Goal: Task Accomplishment & Management: Manage account settings

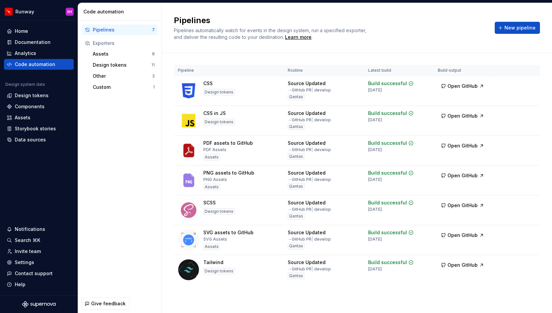
click at [107, 195] on div "Pipelines 7 Exporters Assets 8 Design tokens 11 Other 3 Custom 1" at bounding box center [119, 157] width 83 height 274
click at [31, 141] on div "Data sources" at bounding box center [30, 139] width 31 height 7
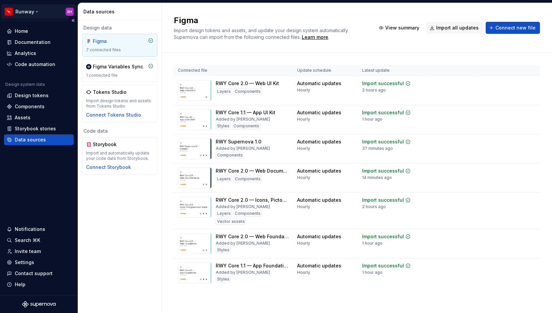
click at [33, 12] on html "Runway EH Home Documentation Analytics Code automation Design system data Desig…" at bounding box center [276, 156] width 552 height 313
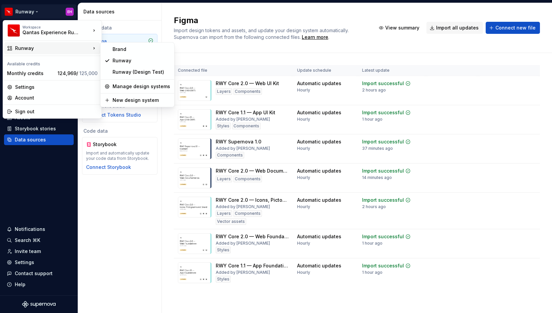
click at [39, 48] on div "Runway" at bounding box center [53, 48] width 76 height 7
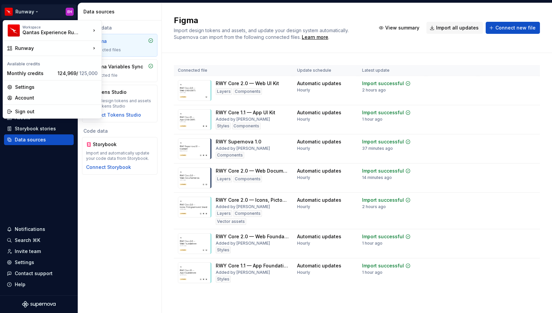
click at [47, 197] on html "Runway EH Home Documentation Analytics Code automation Design system data Desig…" at bounding box center [276, 156] width 552 height 313
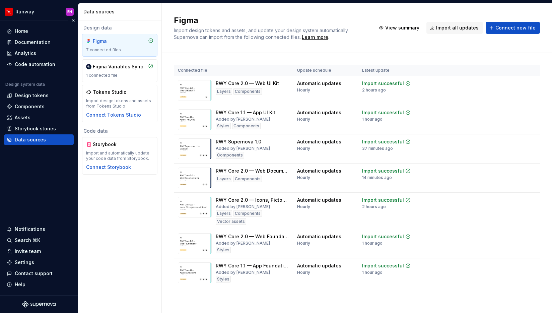
click at [32, 139] on div "Data sources" at bounding box center [30, 139] width 31 height 7
click at [255, 56] on div "Connected file Update schedule Latest update RWY Core 2.0 — Web UI Kit Layers C…" at bounding box center [357, 183] width 366 height 260
click at [508, 199] on span "View summary" at bounding box center [505, 199] width 29 height 5
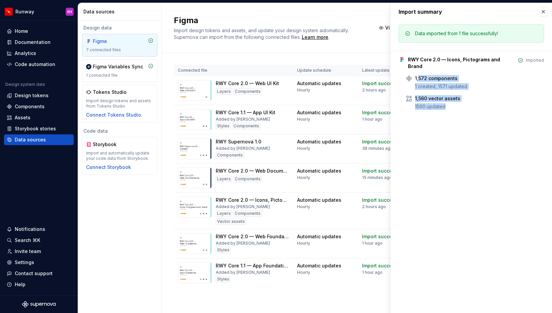
drag, startPoint x: 419, startPoint y: 73, endPoint x: 454, endPoint y: 107, distance: 49.0
click at [454, 107] on div "Data imported from 1 file successfully! RWY Core 2.0 — Icons, Pictograms and Br…" at bounding box center [472, 69] width 162 height 98
click at [544, 12] on button "button" at bounding box center [543, 11] width 9 height 9
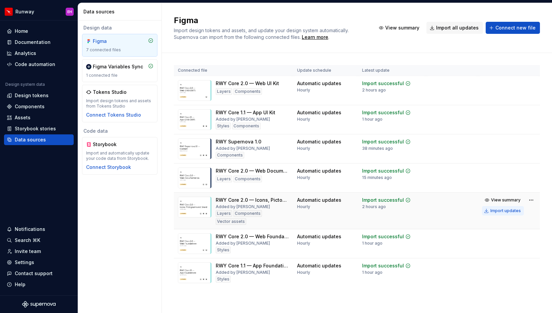
click at [511, 209] on div "Import updates" at bounding box center [506, 210] width 30 height 5
click at [515, 209] on div "Import updates" at bounding box center [506, 210] width 30 height 5
click at [378, 198] on div "Importing..." at bounding box center [375, 200] width 26 height 7
drag, startPoint x: 361, startPoint y: 208, endPoint x: 391, endPoint y: 208, distance: 30.2
click at [391, 208] on div "Import successful 2 minutes ago" at bounding box center [386, 203] width 49 height 13
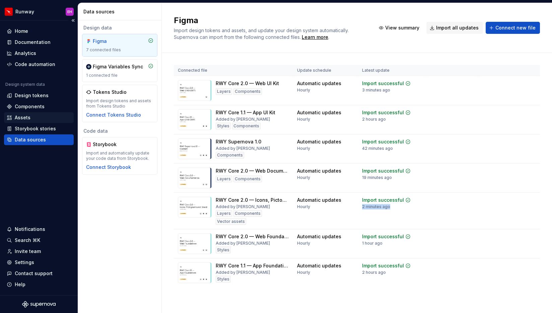
click at [19, 119] on div "Assets" at bounding box center [23, 117] width 16 height 7
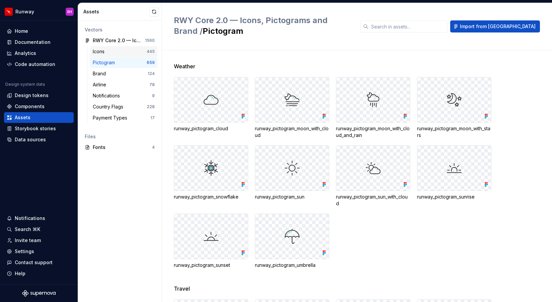
click at [103, 50] on div "Icons" at bounding box center [100, 51] width 14 height 7
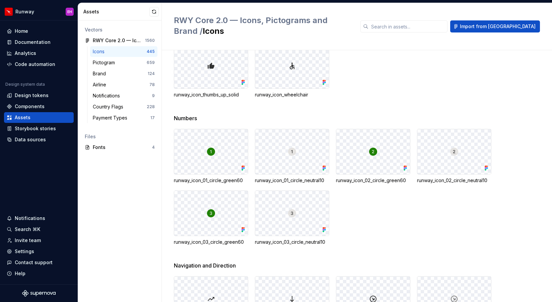
scroll to position [3320, 0]
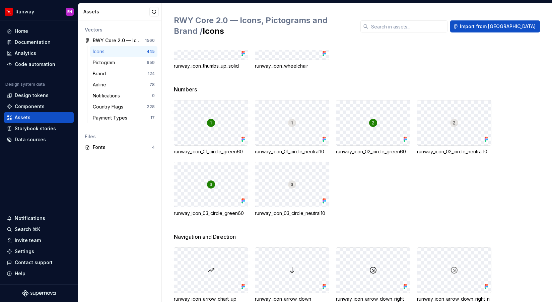
click at [182, 85] on span "Numbers" at bounding box center [185, 89] width 23 height 8
click at [208, 235] on span "Navigation and Direction" at bounding box center [205, 237] width 62 height 8
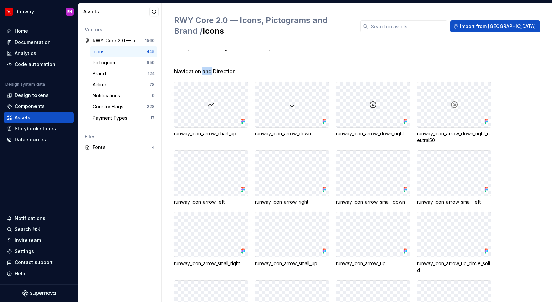
scroll to position [3363, 0]
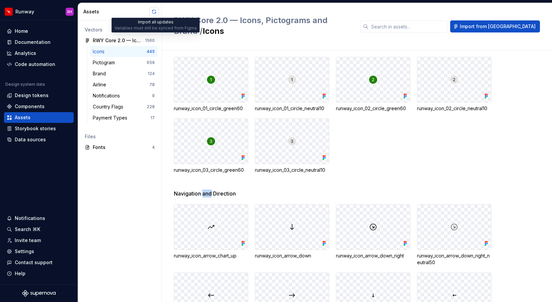
click at [153, 12] on button "button" at bounding box center [153, 11] width 9 height 9
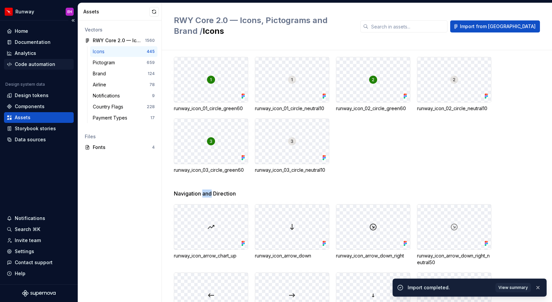
click at [38, 62] on div "Code automation" at bounding box center [35, 64] width 41 height 7
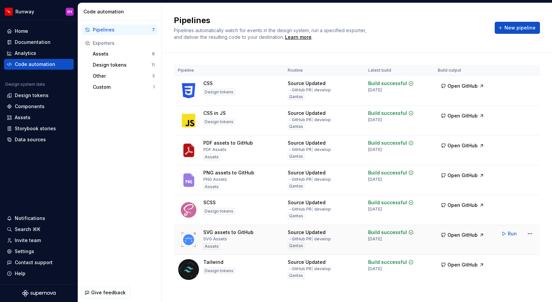
drag, startPoint x: 371, startPoint y: 240, endPoint x: 391, endPoint y: 240, distance: 20.4
click at [391, 240] on div "Build successful 1 week ago" at bounding box center [391, 235] width 46 height 13
click at [46, 96] on div "Design tokens" at bounding box center [32, 95] width 34 height 7
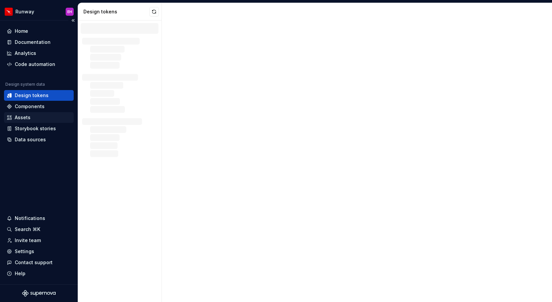
click at [37, 120] on div "Assets" at bounding box center [39, 117] width 64 height 7
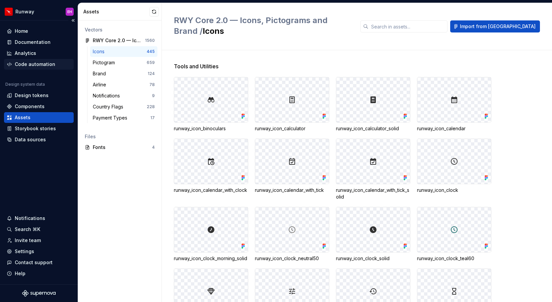
click at [51, 64] on div "Code automation" at bounding box center [35, 64] width 41 height 7
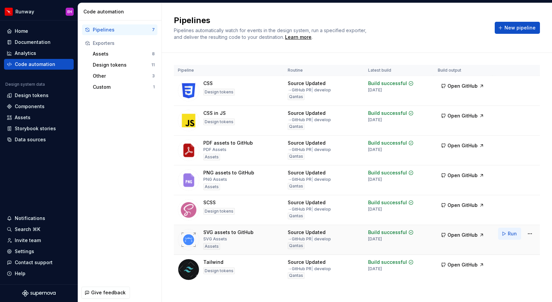
click at [515, 233] on span "Run" at bounding box center [512, 234] width 9 height 7
click at [119, 53] on div "Assets" at bounding box center [122, 54] width 59 height 7
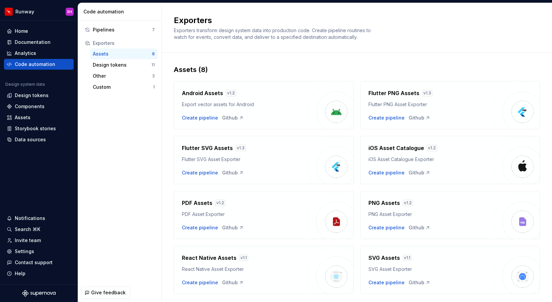
scroll to position [17, 0]
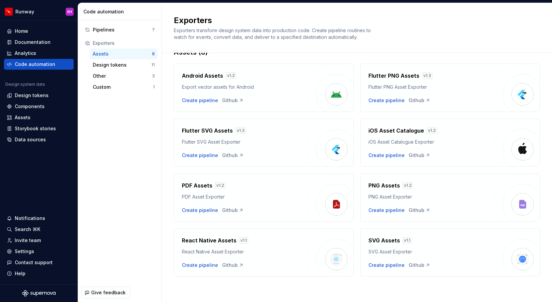
click at [243, 242] on div "v 1.1" at bounding box center [243, 240] width 9 height 7
click at [116, 31] on div "Pipelines" at bounding box center [122, 29] width 59 height 7
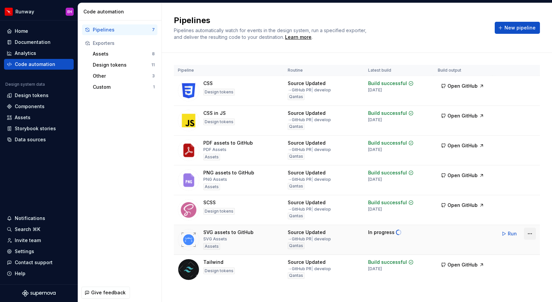
click at [532, 234] on html "Runway EH Home Documentation Analytics Code automation Design system data Desig…" at bounding box center [276, 151] width 552 height 302
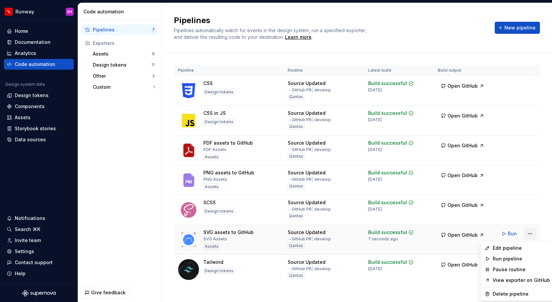
click at [531, 232] on html "Runway EH Home Documentation Analytics Code automation Design system data Desig…" at bounding box center [276, 151] width 552 height 302
click at [529, 249] on div "Edit pipeline" at bounding box center [521, 248] width 57 height 7
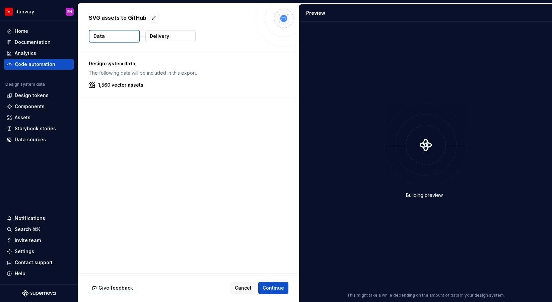
click at [167, 38] on p "Delivery" at bounding box center [159, 36] width 19 height 7
click at [109, 38] on button "Data" at bounding box center [114, 36] width 51 height 13
click at [281, 286] on span "Continue" at bounding box center [273, 288] width 21 height 7
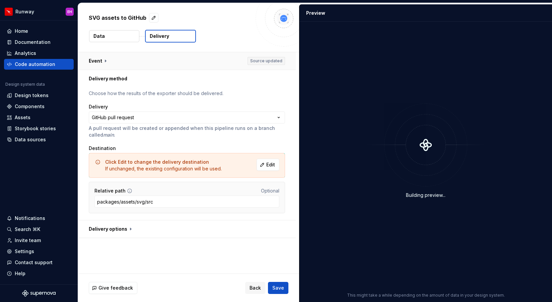
click at [105, 61] on button "button" at bounding box center [187, 60] width 218 height 17
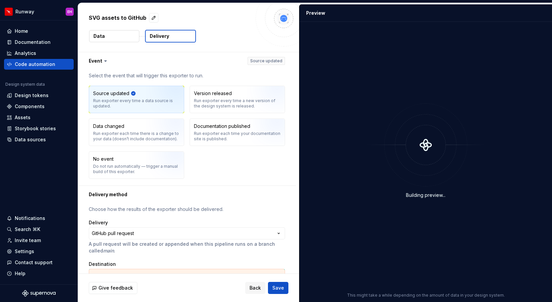
scroll to position [80, 0]
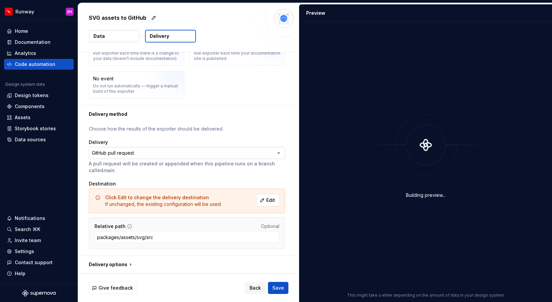
click at [115, 149] on html "**********" at bounding box center [276, 151] width 552 height 302
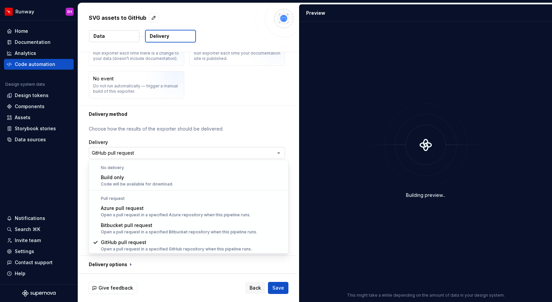
scroll to position [0, 0]
click at [155, 139] on html "**********" at bounding box center [276, 151] width 552 height 302
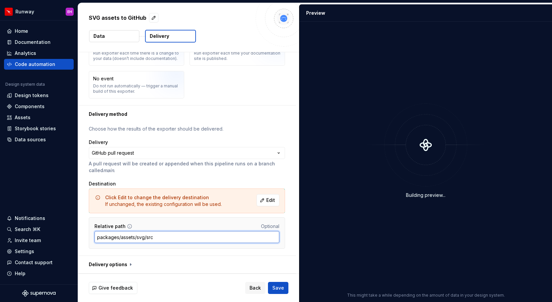
drag, startPoint x: 98, startPoint y: 239, endPoint x: 155, endPoint y: 238, distance: 57.3
click at [155, 238] on input "packages/assets/svg/src" at bounding box center [186, 237] width 185 height 12
click at [130, 266] on button "button" at bounding box center [187, 264] width 218 height 17
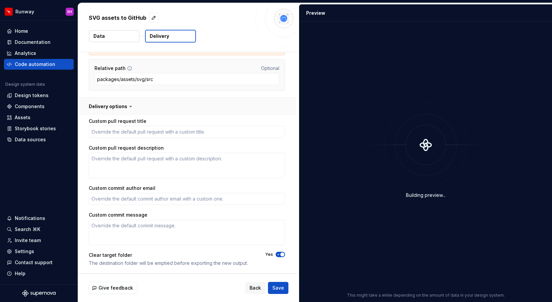
scroll to position [0, 0]
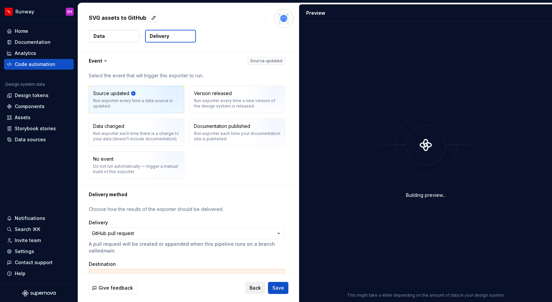
click at [259, 286] on span "Back" at bounding box center [255, 288] width 11 height 7
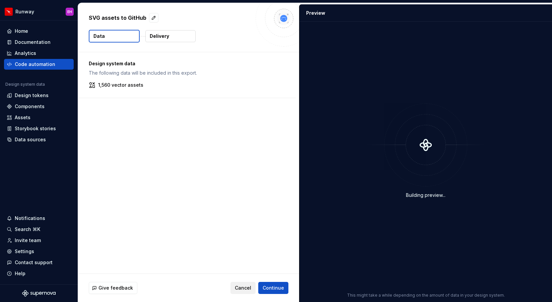
click at [245, 289] on span "Cancel" at bounding box center [243, 288] width 16 height 7
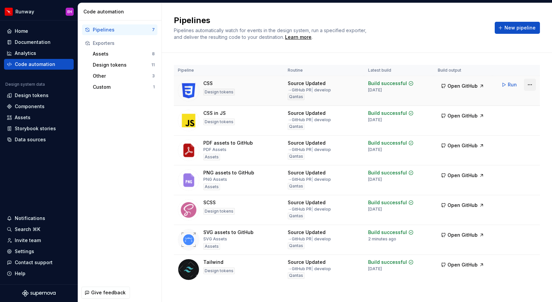
click at [530, 84] on html "Runway EH Home Documentation Analytics Code automation Design system data Desig…" at bounding box center [276, 151] width 552 height 302
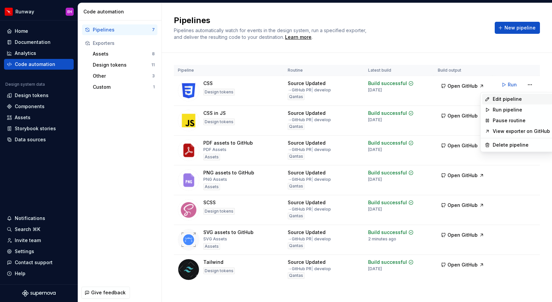
click at [521, 97] on div "Edit pipeline" at bounding box center [521, 99] width 57 height 7
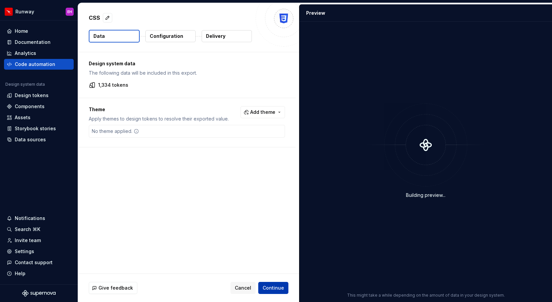
click at [278, 286] on span "Continue" at bounding box center [273, 288] width 21 height 7
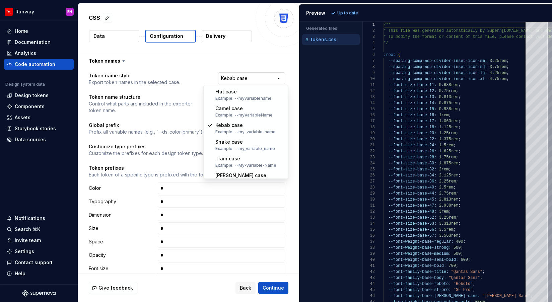
click at [282, 77] on html "**********" at bounding box center [276, 151] width 552 height 302
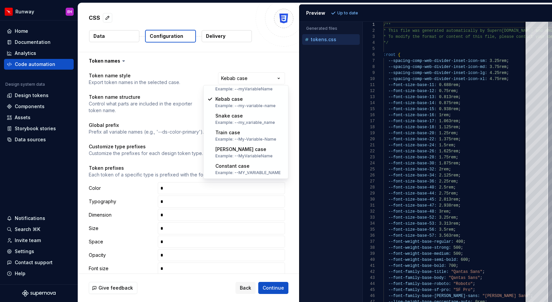
scroll to position [26, 0]
click at [166, 80] on html "**********" at bounding box center [276, 151] width 552 height 302
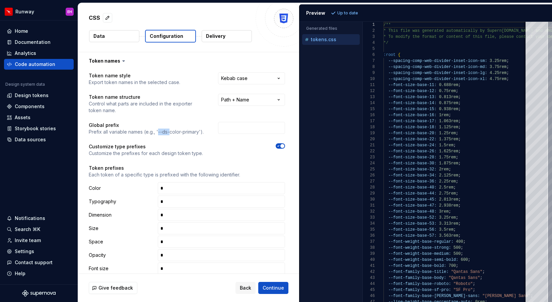
drag, startPoint x: 158, startPoint y: 132, endPoint x: 170, endPoint y: 132, distance: 11.4
click at [170, 132] on p "Prefix all variable names (e.g., '--ds-color-primary')." at bounding box center [146, 132] width 115 height 7
drag, startPoint x: 99, startPoint y: 155, endPoint x: 171, endPoint y: 153, distance: 72.1
click at [172, 153] on p "Customize the prefixes for each design token type." at bounding box center [146, 153] width 114 height 7
click at [163, 154] on p "Customize the prefixes for each design token type." at bounding box center [146, 153] width 114 height 7
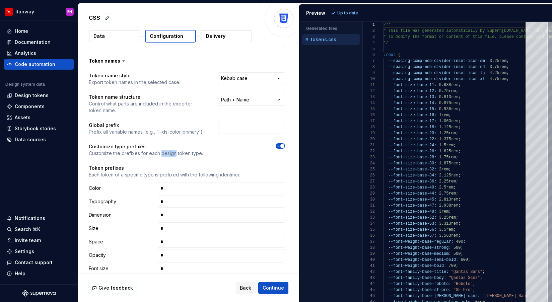
click at [163, 154] on p "Customize the prefixes for each design token type." at bounding box center [146, 153] width 114 height 7
click at [173, 154] on p "Customize the prefixes for each design token type." at bounding box center [146, 153] width 114 height 7
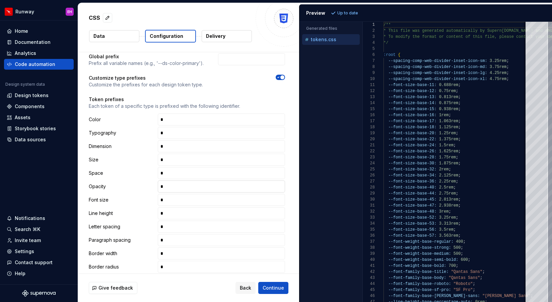
scroll to position [67, 0]
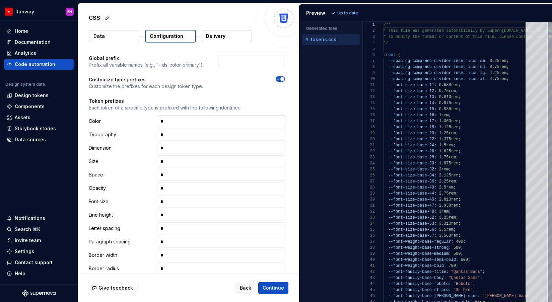
click at [175, 124] on input "text" at bounding box center [221, 121] width 127 height 12
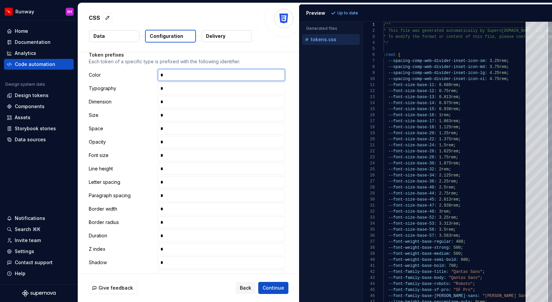
scroll to position [114, 0]
click at [175, 154] on input "text" at bounding box center [221, 155] width 127 height 12
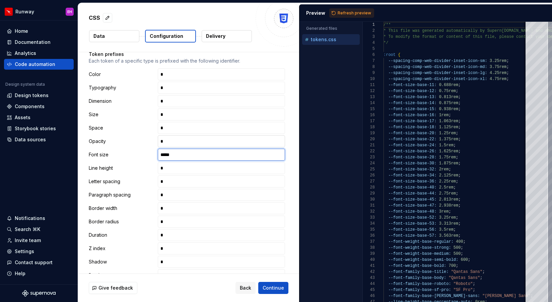
type input "****"
click at [230, 140] on input "text" at bounding box center [221, 141] width 127 height 12
click at [358, 15] on span "Refresh preview" at bounding box center [355, 12] width 34 height 5
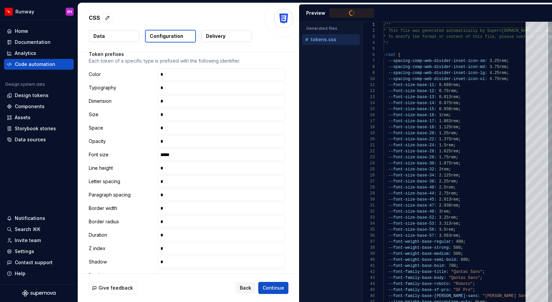
scroll to position [60, 0]
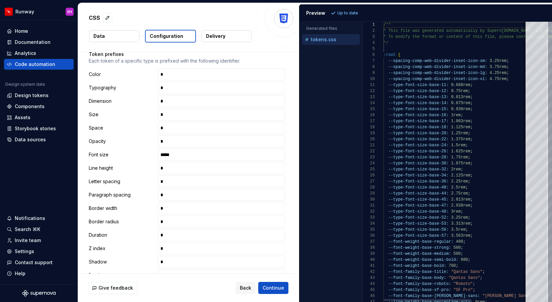
type textarea "**********"
drag, startPoint x: 395, startPoint y: 86, endPoint x: 404, endPoint y: 86, distance: 8.7
click at [192, 149] on input "****" at bounding box center [221, 155] width 127 height 12
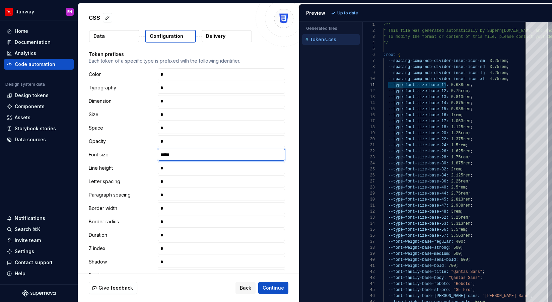
click at [192, 149] on input "****" at bounding box center [221, 155] width 127 height 12
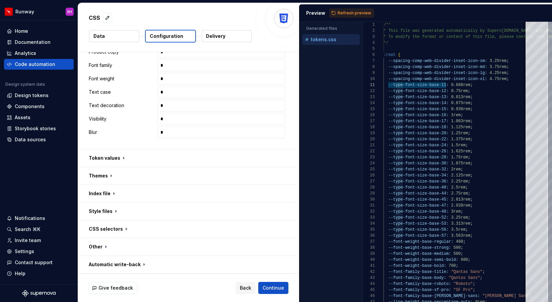
scroll to position [377, 0]
click at [123, 157] on button "button" at bounding box center [187, 158] width 218 height 17
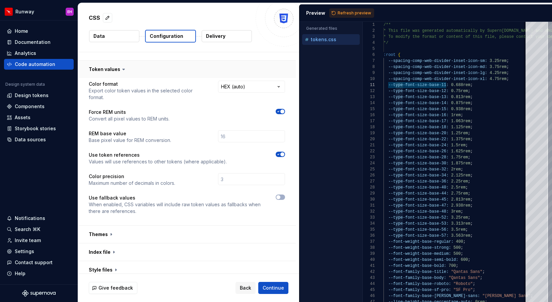
scroll to position [471, 0]
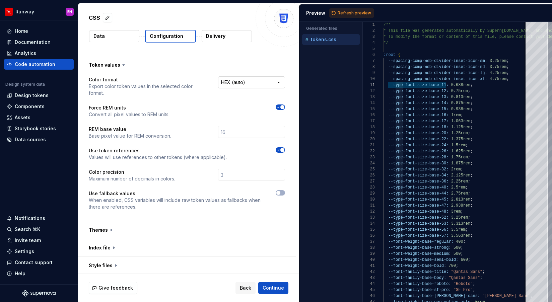
click at [245, 80] on html "**********" at bounding box center [276, 151] width 552 height 302
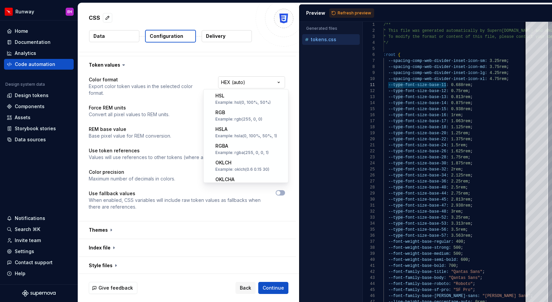
scroll to position [131, 0]
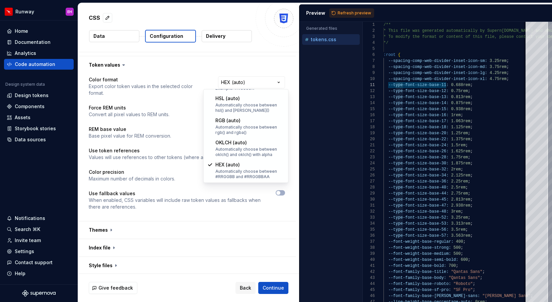
click at [181, 78] on html "**********" at bounding box center [276, 151] width 552 height 302
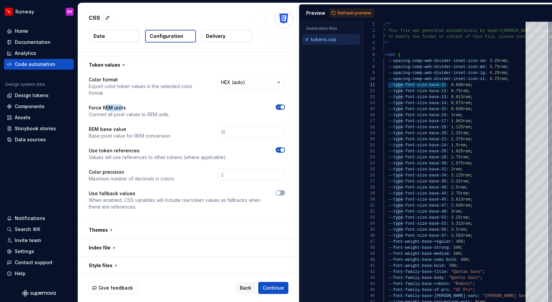
drag, startPoint x: 105, startPoint y: 100, endPoint x: 121, endPoint y: 101, distance: 16.1
click at [121, 105] on p "Force REM units" at bounding box center [129, 108] width 81 height 7
drag, startPoint x: 101, startPoint y: 123, endPoint x: 131, endPoint y: 123, distance: 29.5
click at [131, 126] on p "REM base value" at bounding box center [130, 129] width 82 height 7
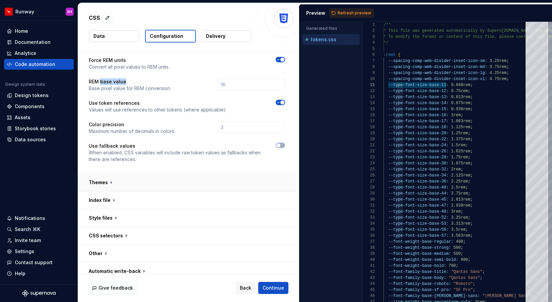
click at [104, 176] on button "button" at bounding box center [187, 182] width 218 height 17
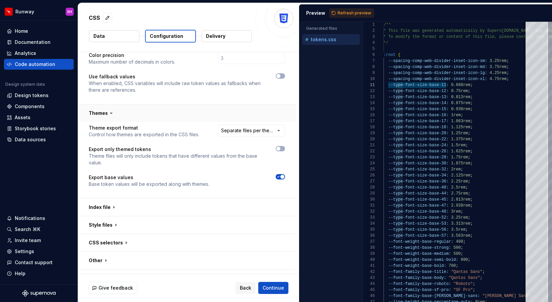
scroll to position [595, 0]
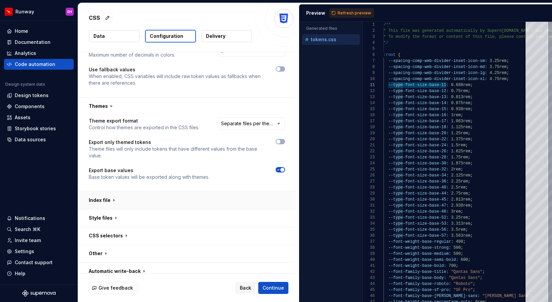
click at [105, 195] on button "button" at bounding box center [187, 200] width 218 height 17
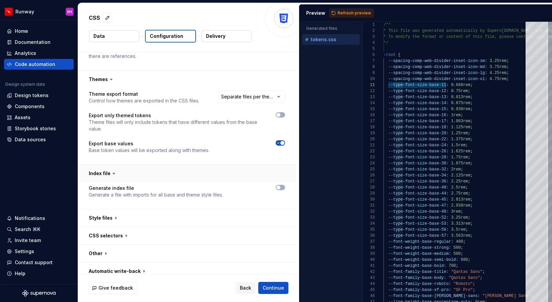
scroll to position [621, 0]
click at [112, 213] on button "button" at bounding box center [187, 218] width 218 height 17
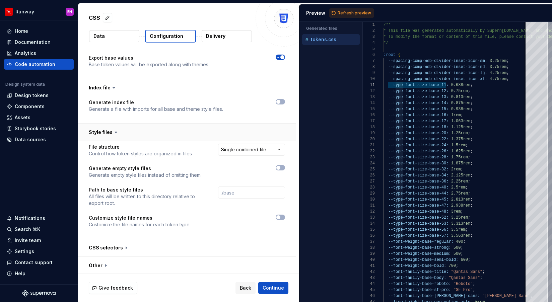
scroll to position [719, 0]
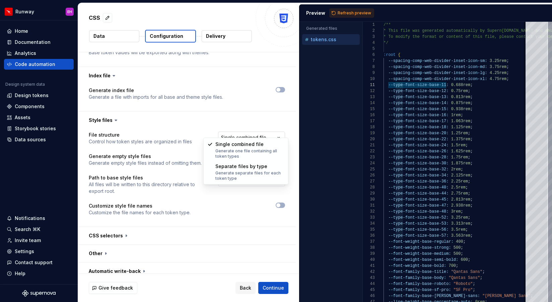
click at [265, 135] on html "**********" at bounding box center [276, 151] width 552 height 302
click at [199, 129] on html "**********" at bounding box center [276, 151] width 552 height 302
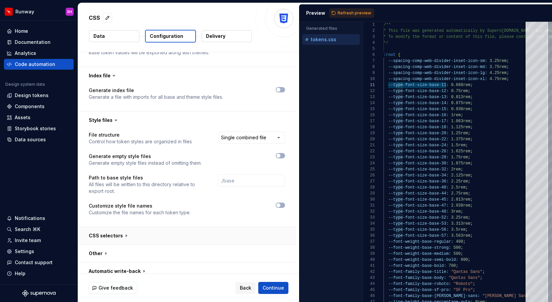
click at [117, 234] on button "button" at bounding box center [187, 235] width 218 height 17
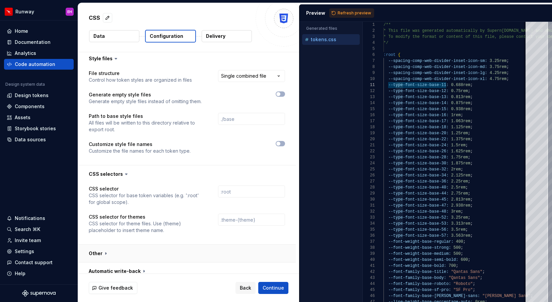
click at [103, 247] on button "button" at bounding box center [187, 253] width 218 height 17
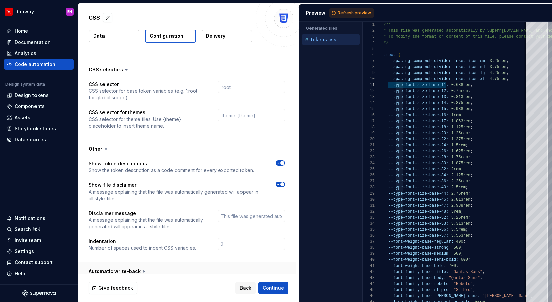
click at [114, 269] on button "button" at bounding box center [187, 271] width 218 height 17
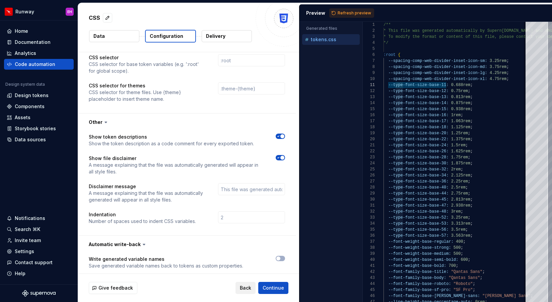
click at [249, 289] on span "Back" at bounding box center [245, 288] width 11 height 7
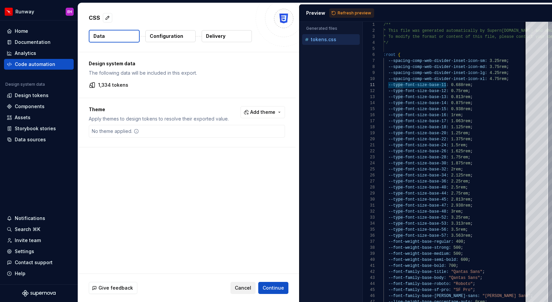
click at [245, 285] on span "Cancel" at bounding box center [243, 288] width 16 height 7
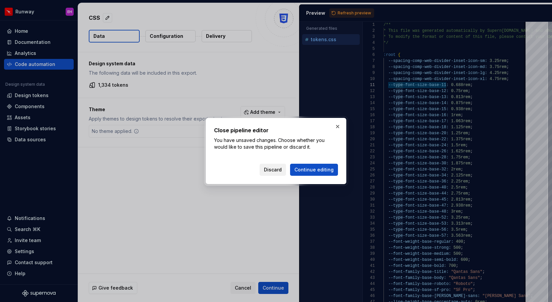
click at [270, 171] on span "Discard" at bounding box center [273, 170] width 18 height 7
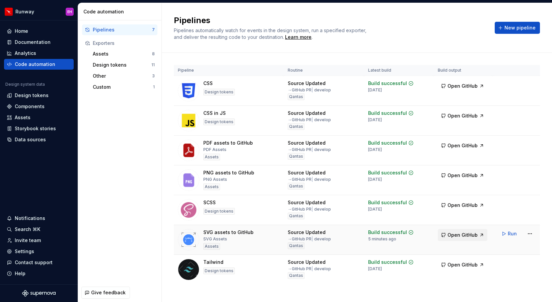
click at [469, 234] on span "Open GitHub" at bounding box center [463, 235] width 30 height 7
click at [23, 31] on div "Home" at bounding box center [21, 31] width 13 height 7
